Goal: Information Seeking & Learning: Understand process/instructions

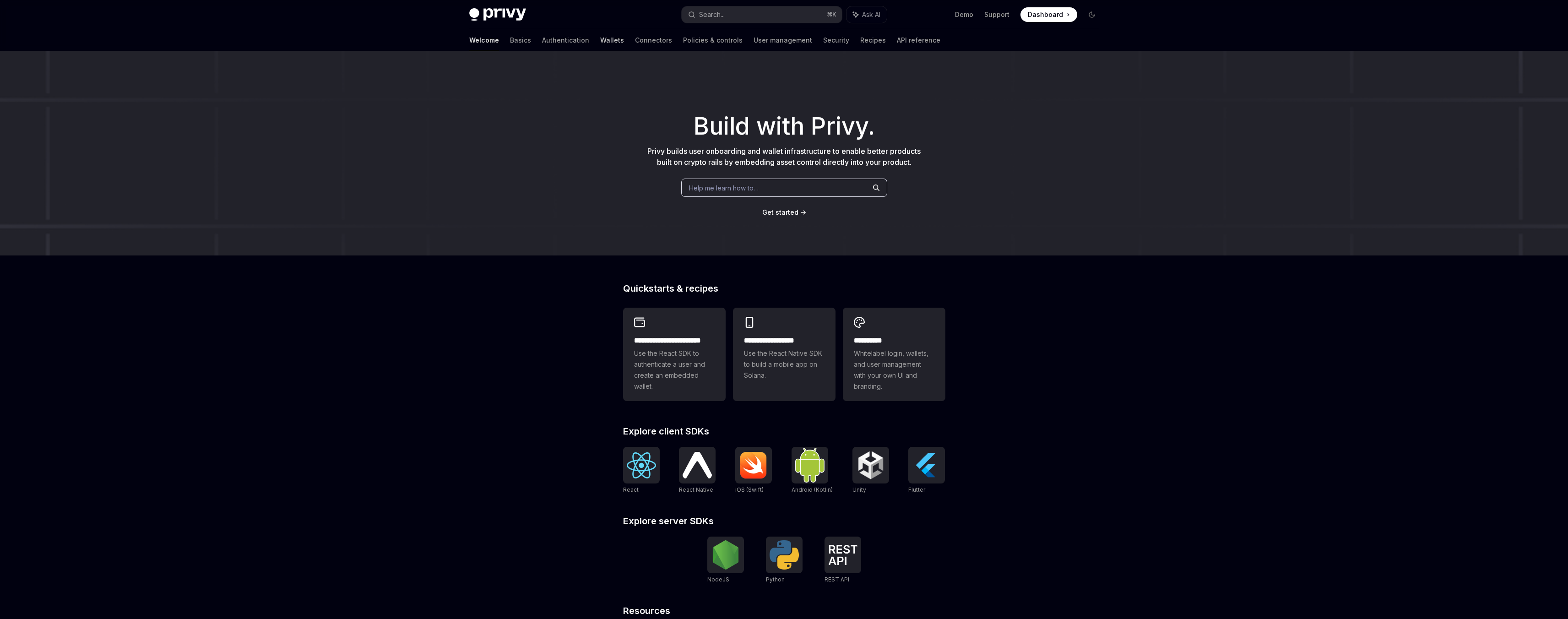
click at [600, 40] on link "Wallets" at bounding box center [612, 40] width 24 height 22
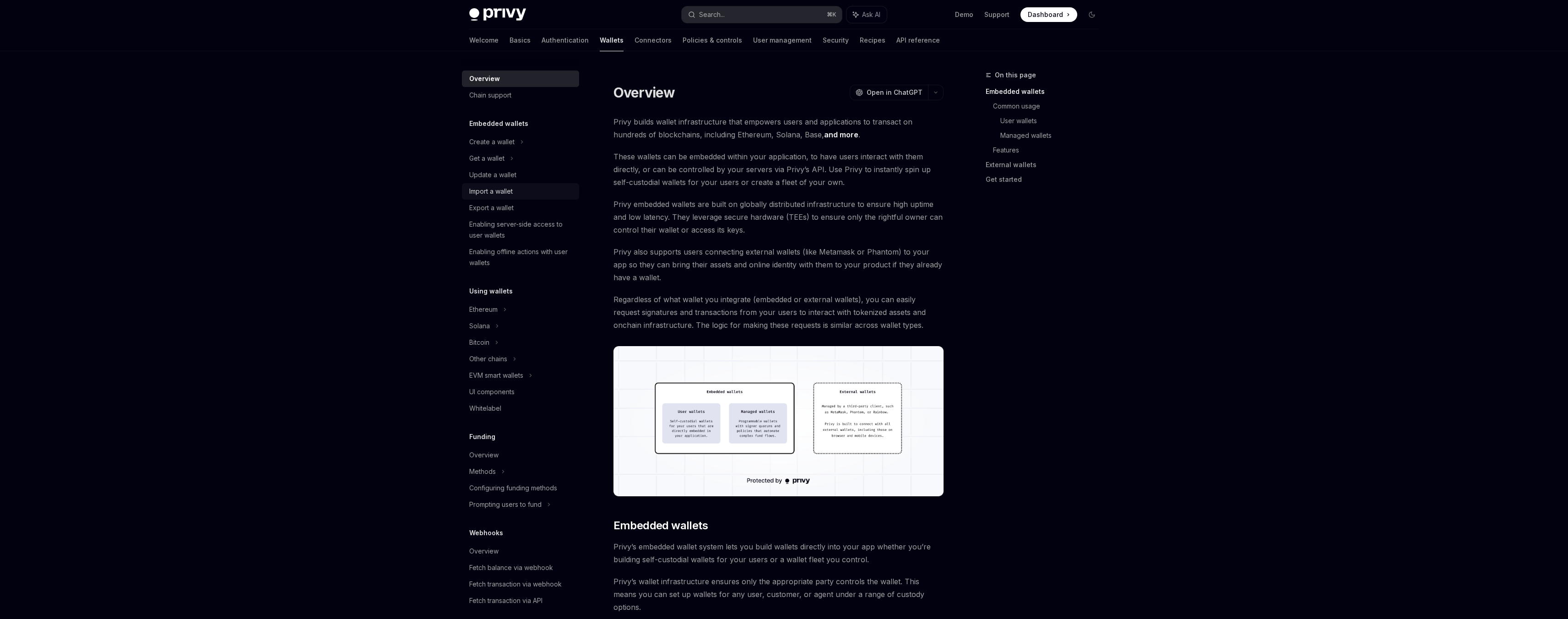
click at [501, 193] on div "Import a wallet" at bounding box center [491, 191] width 43 height 11
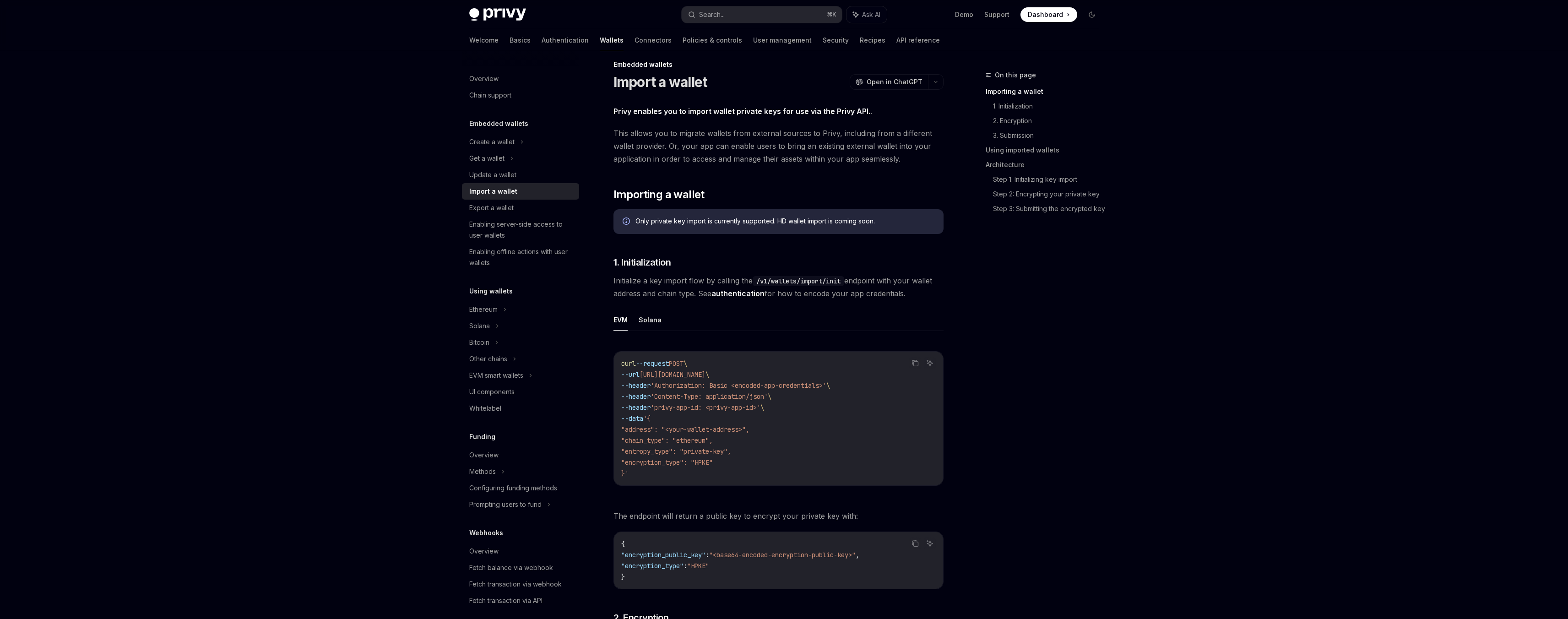
scroll to position [12, 0]
click at [653, 318] on button "Solana" at bounding box center [650, 318] width 23 height 21
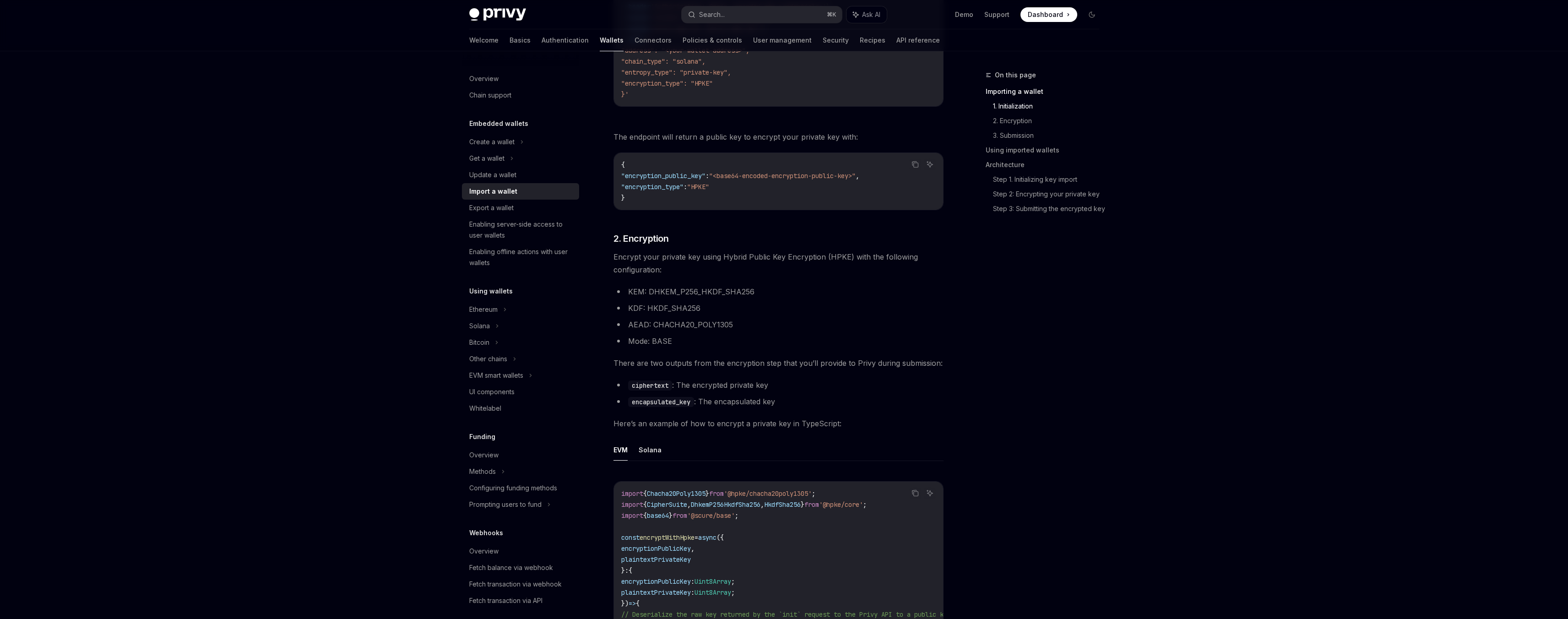
scroll to position [402, 0]
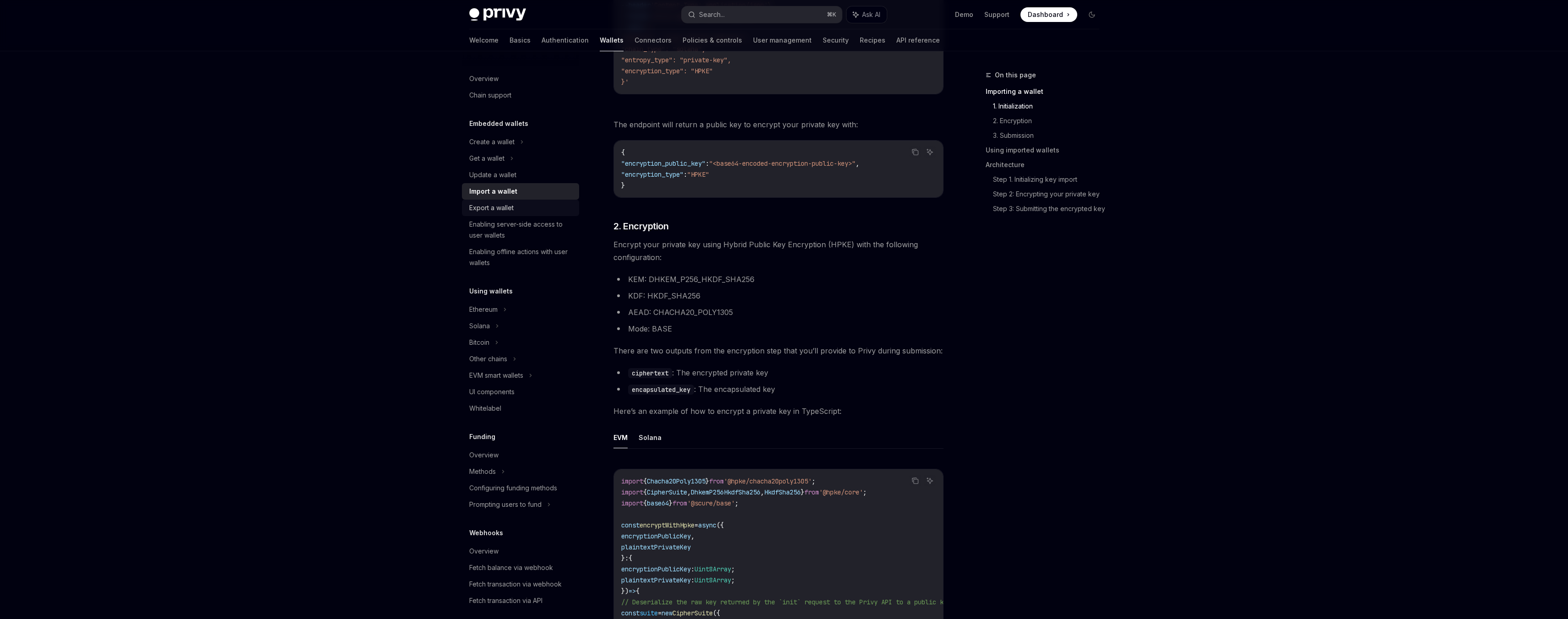
click at [509, 212] on div "Export a wallet" at bounding box center [491, 208] width 44 height 11
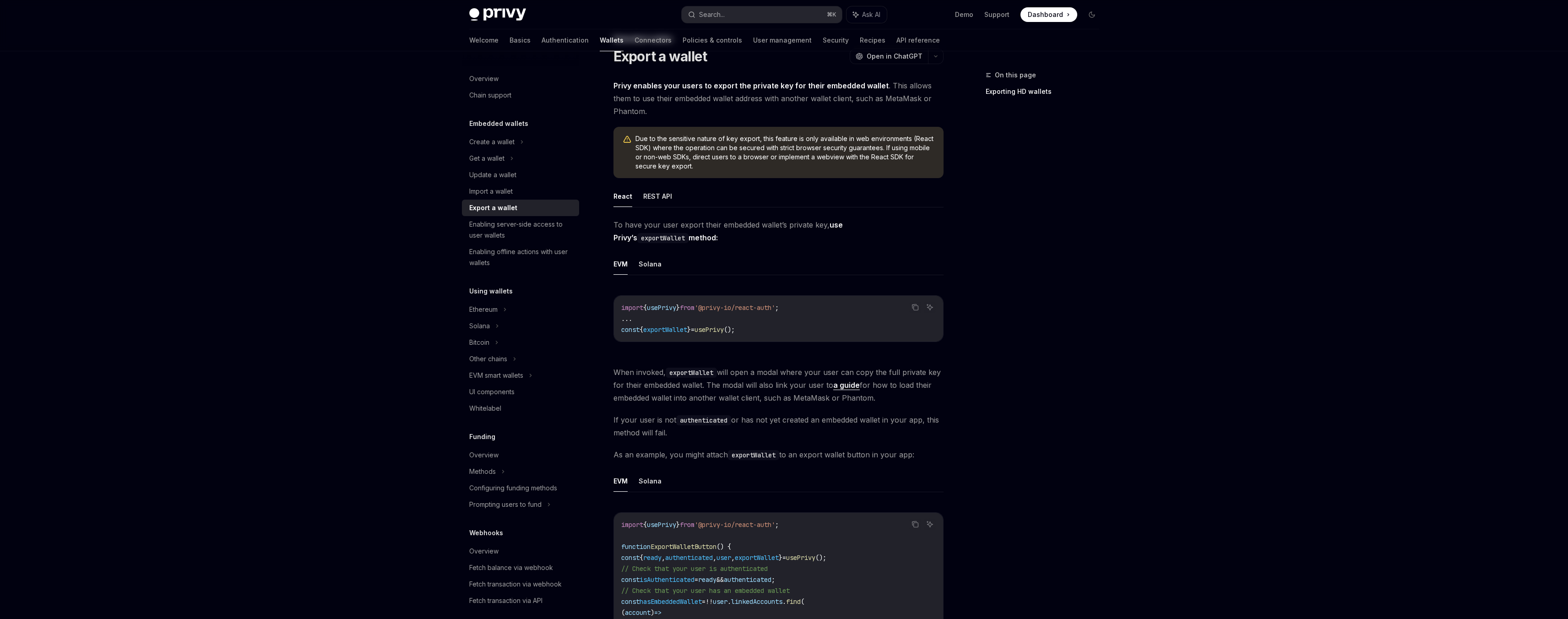
scroll to position [59, 0]
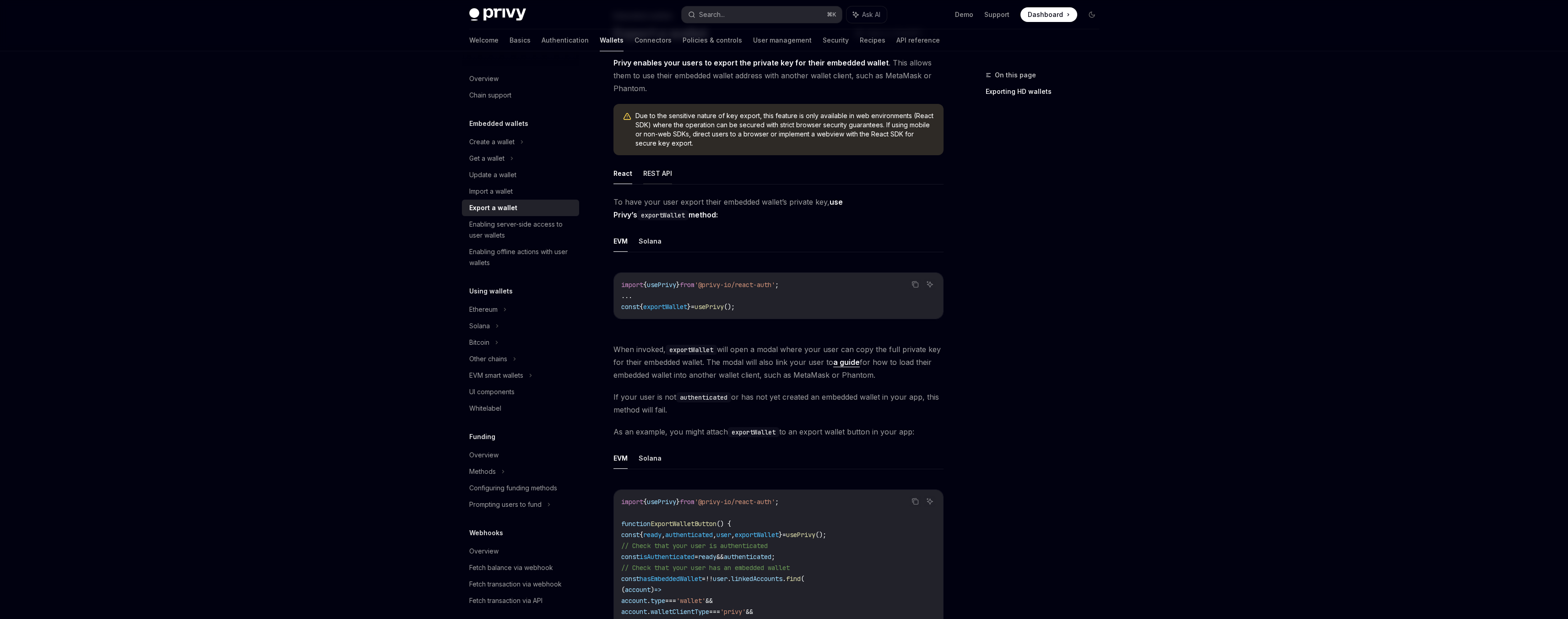
click at [649, 175] on button "REST API" at bounding box center [657, 173] width 29 height 21
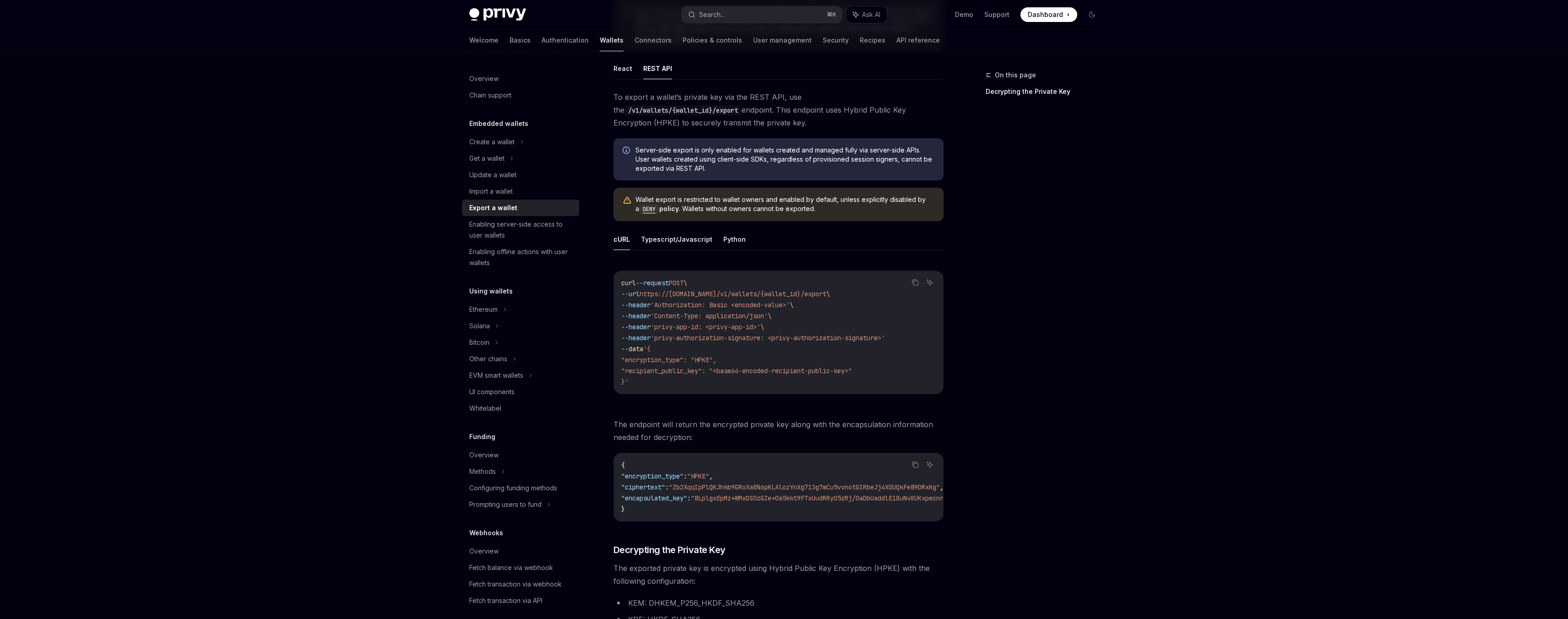
scroll to position [168, 0]
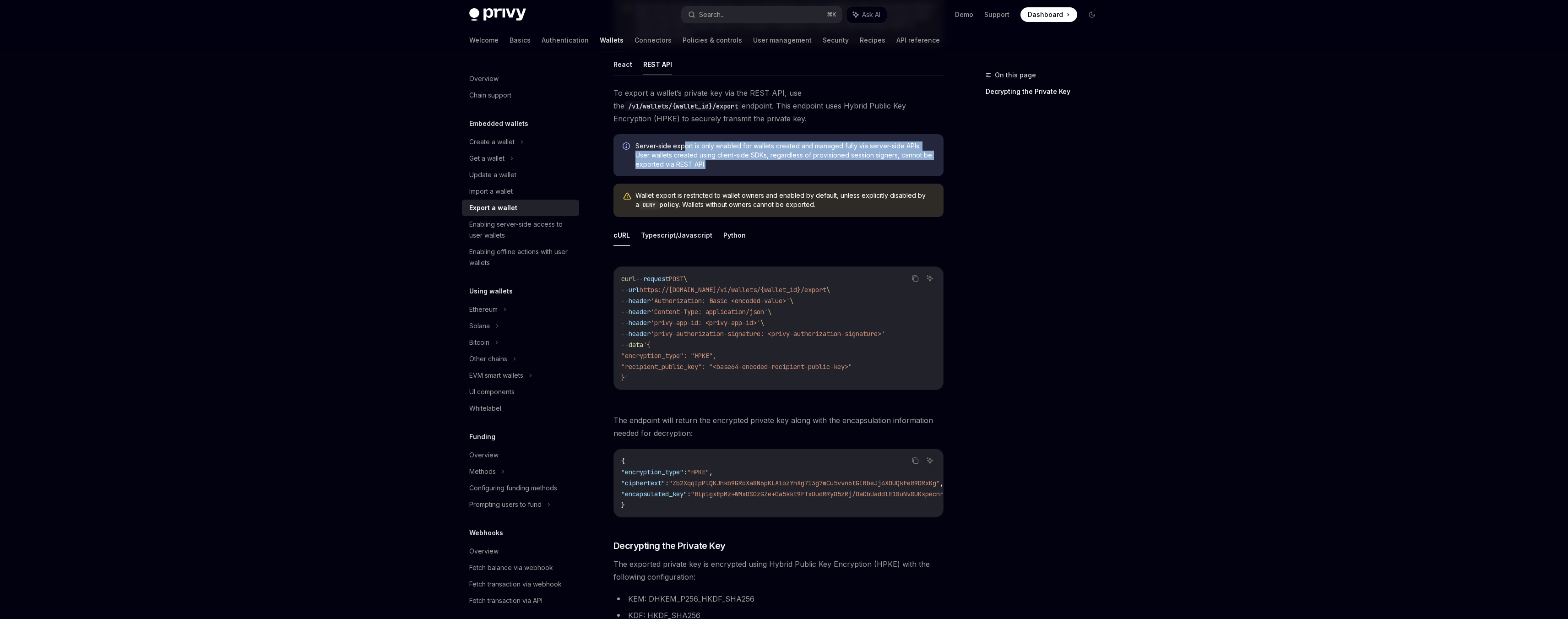
drag, startPoint x: 690, startPoint y: 150, endPoint x: 719, endPoint y: 167, distance: 33.6
click at [719, 167] on span "Server-side export is only enabled for wallets created and managed fully via se…" at bounding box center [785, 155] width 299 height 27
drag, startPoint x: 721, startPoint y: 167, endPoint x: 653, endPoint y: 145, distance: 71.5
click at [653, 145] on span "Server-side export is only enabled for wallets created and managed fully via se…" at bounding box center [785, 155] width 299 height 27
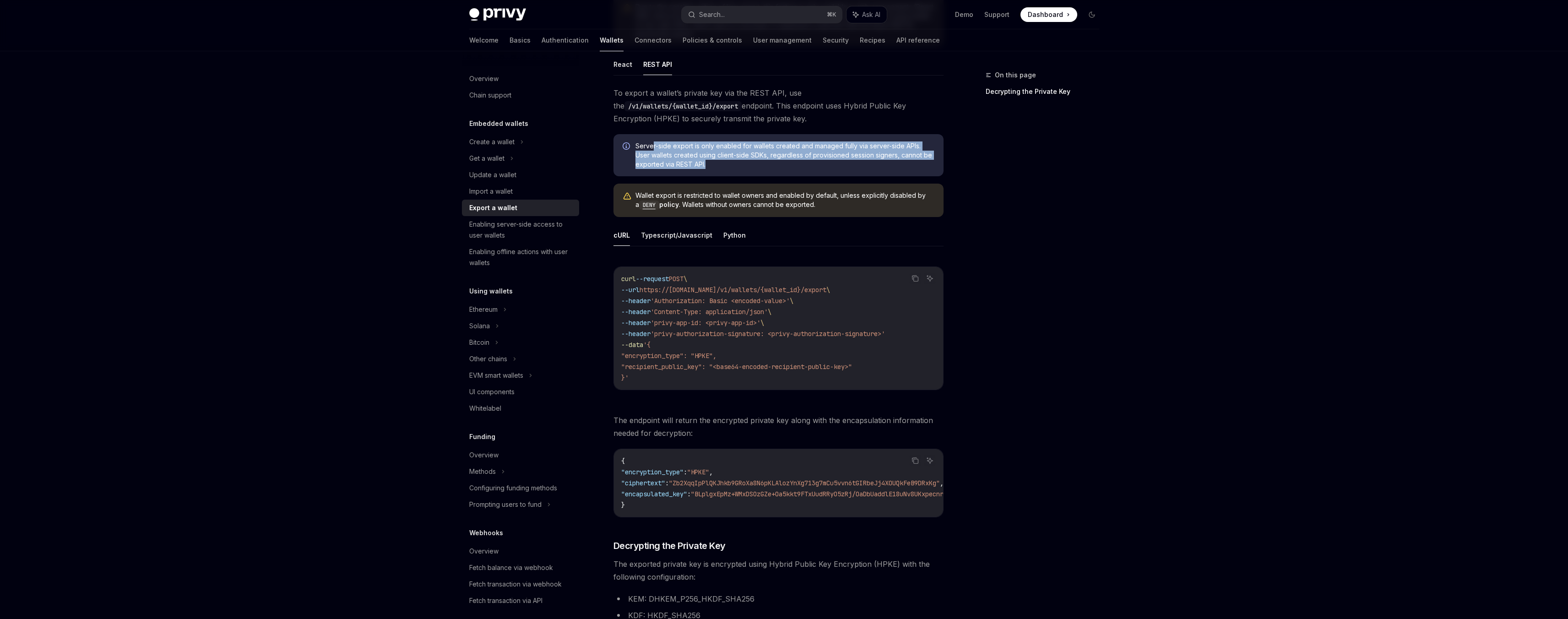
click at [653, 145] on span "Server-side export is only enabled for wallets created and managed fully via se…" at bounding box center [785, 155] width 299 height 27
drag, startPoint x: 653, startPoint y: 144, endPoint x: 717, endPoint y: 164, distance: 67.1
click at [717, 164] on span "Server-side export is only enabled for wallets created and managed fully via se…" at bounding box center [785, 155] width 299 height 27
click at [717, 164] on span "Server-side export is only enabled for wallets created and managed fully via se…" at bounding box center [785, 155] width 299 height 27
drag, startPoint x: 720, startPoint y: 175, endPoint x: 668, endPoint y: 153, distance: 56.5
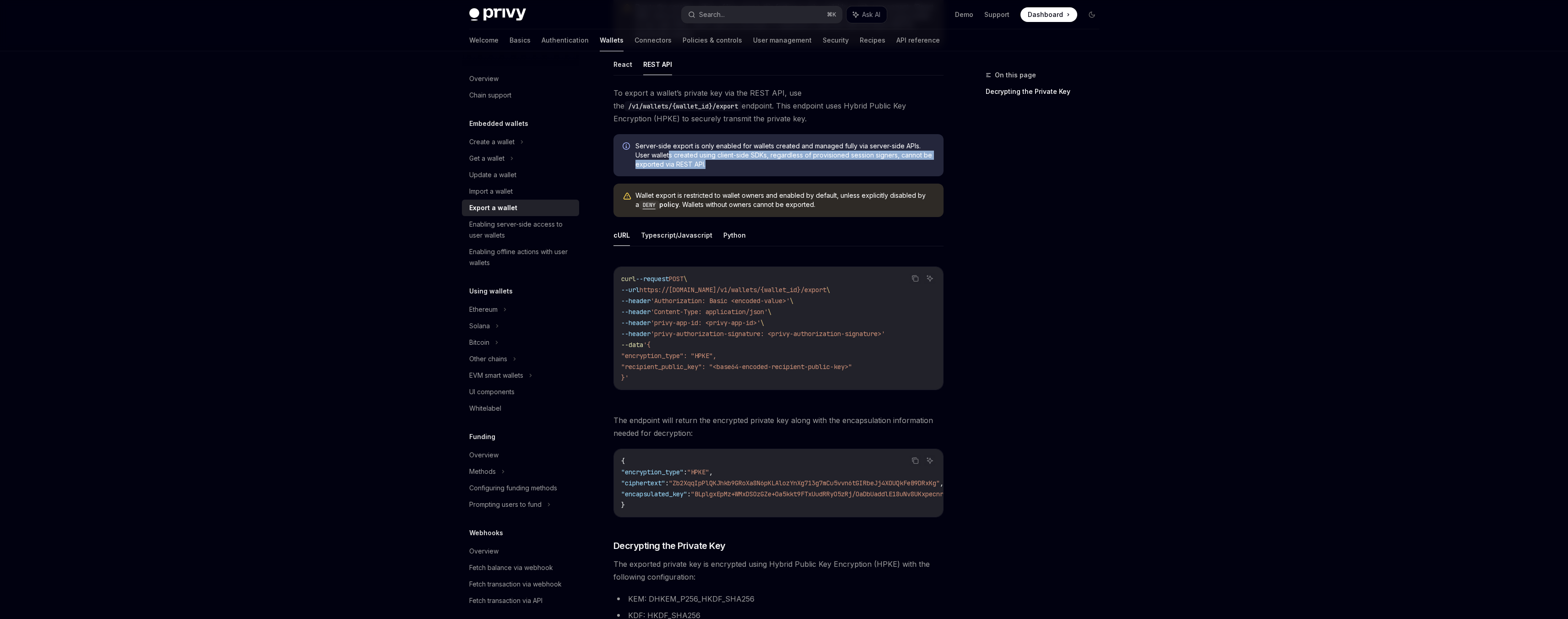
click at [668, 153] on div "Server-side export is only enabled for wallets created and managed fully via se…" at bounding box center [779, 155] width 330 height 42
click at [668, 153] on span "Server-side export is only enabled for wallets created and managed fully via se…" at bounding box center [785, 155] width 299 height 27
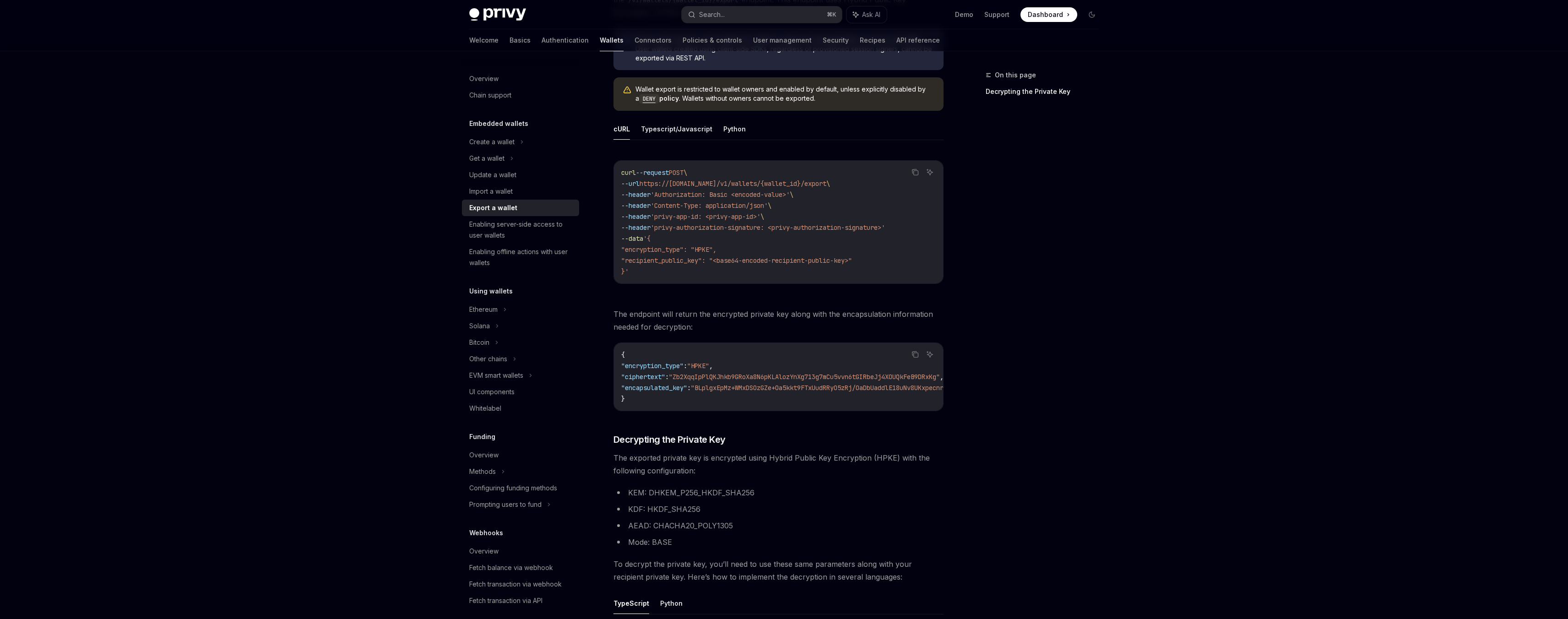
scroll to position [280, 0]
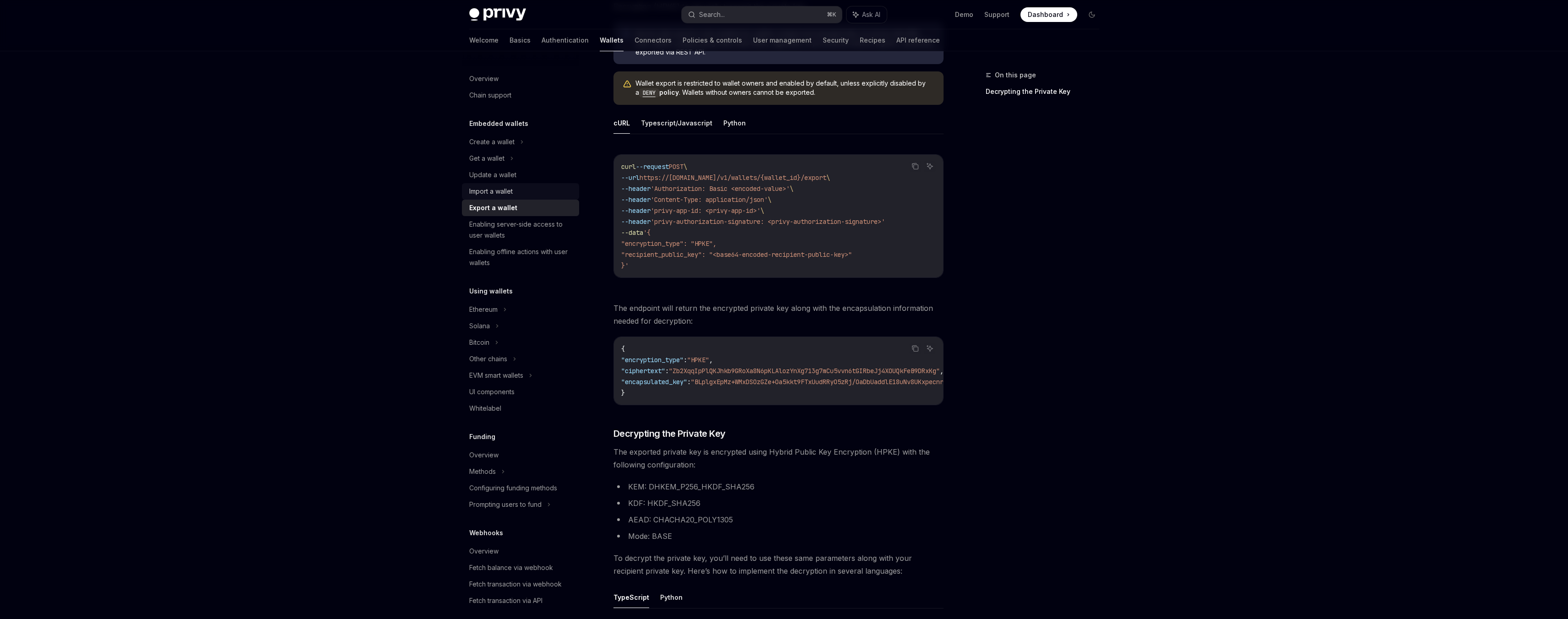
click at [508, 194] on div "Import a wallet" at bounding box center [491, 191] width 43 height 11
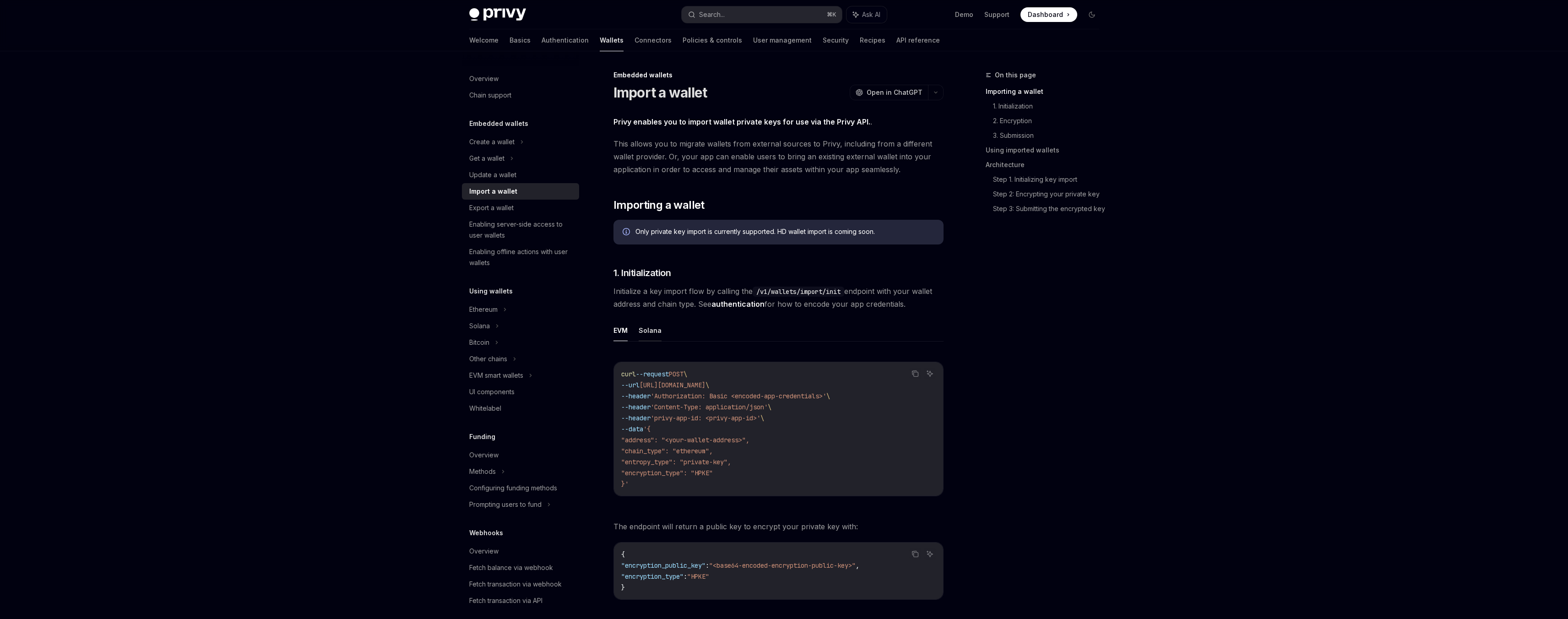
click at [649, 332] on button "Solana" at bounding box center [650, 330] width 23 height 21
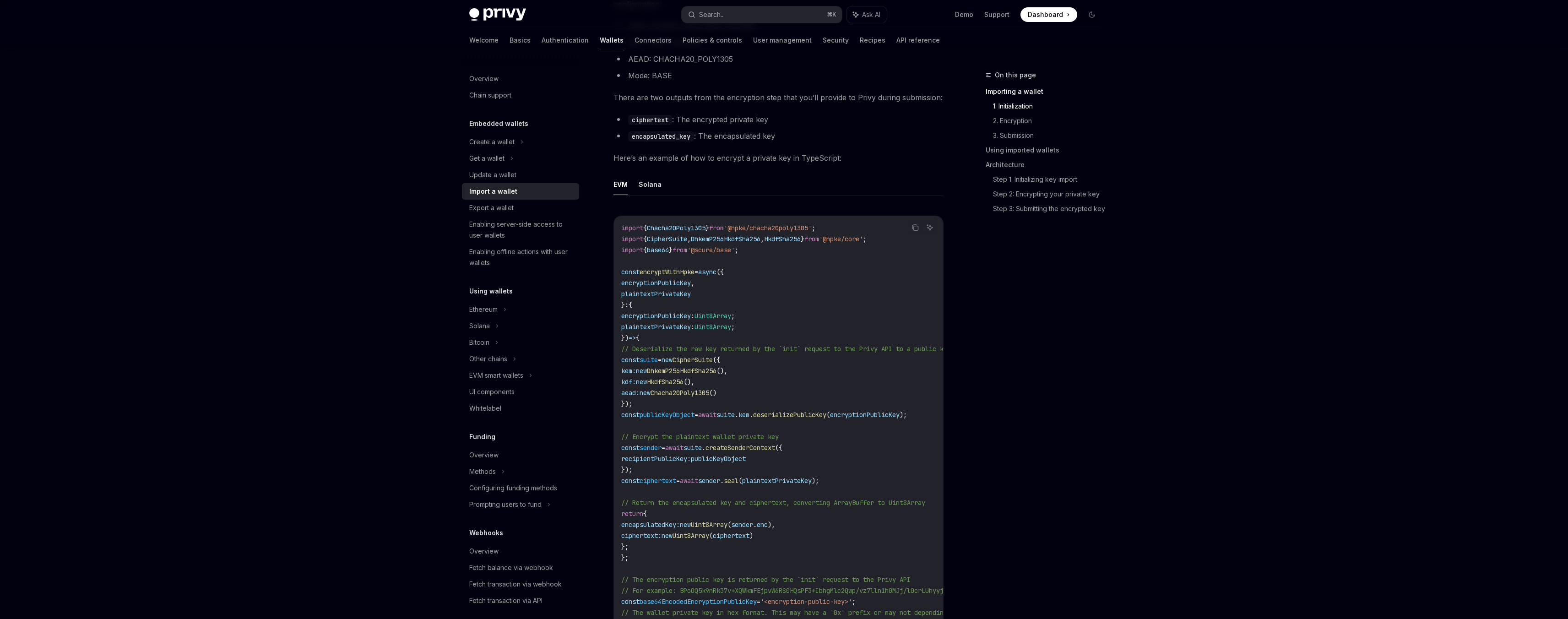
scroll to position [686, 0]
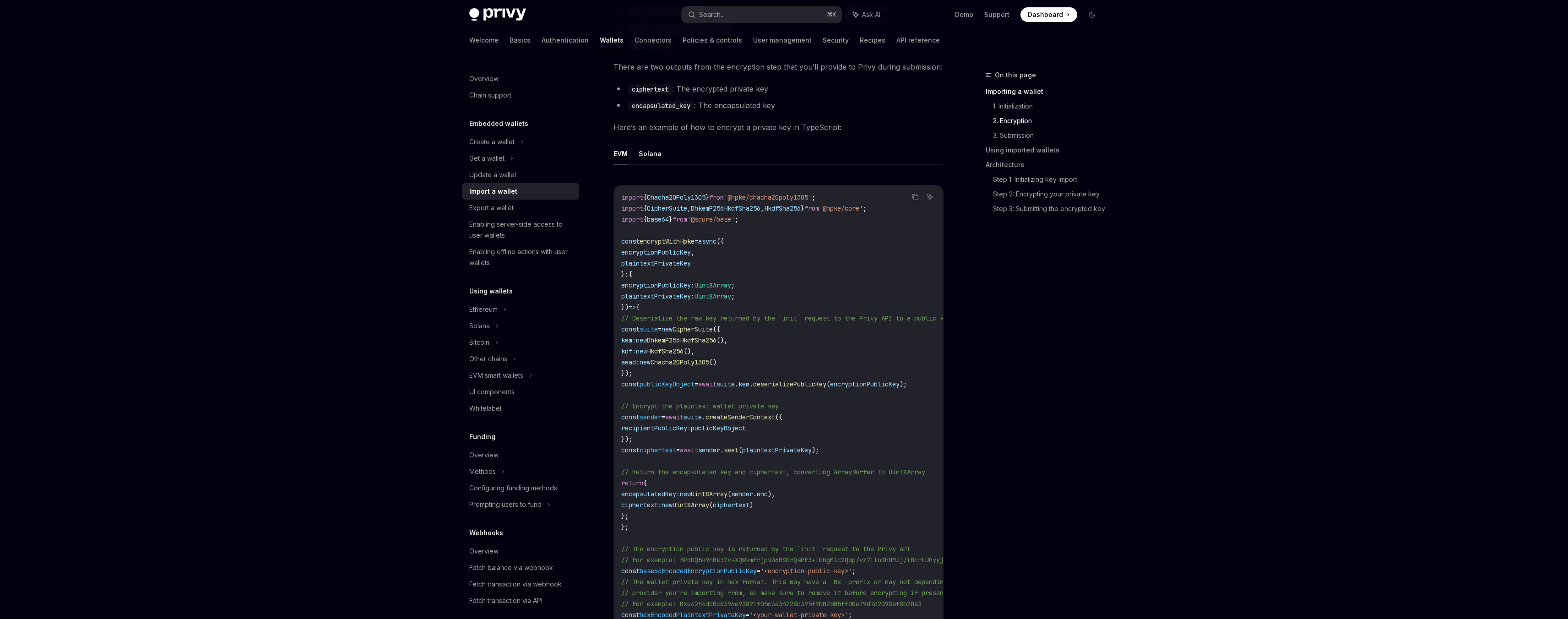
click at [635, 154] on ul "EVM Solana" at bounding box center [779, 154] width 330 height 22
click at [643, 153] on button "Solana" at bounding box center [650, 153] width 23 height 21
type textarea "*"
click at [762, 143] on ul "EVM Solana" at bounding box center [779, 154] width 330 height 22
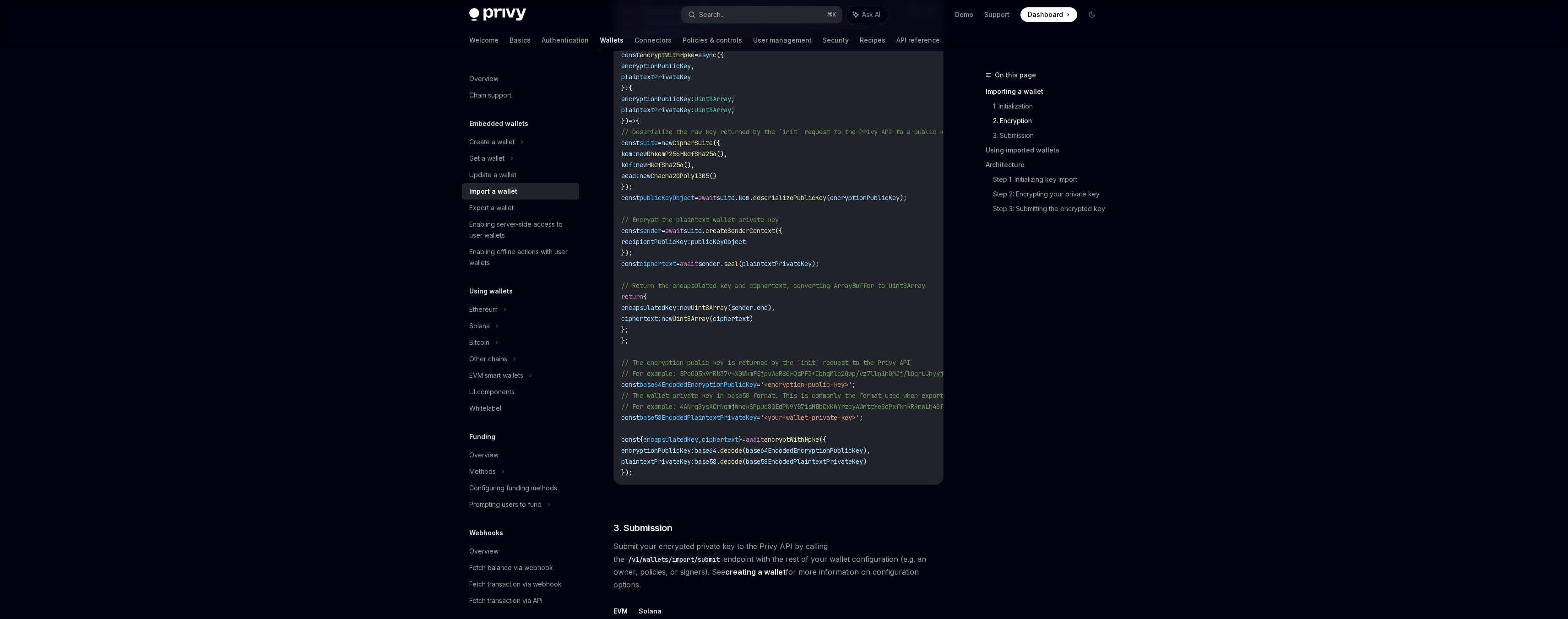
scroll to position [875, 0]
